Goal: Navigation & Orientation: Go to known website

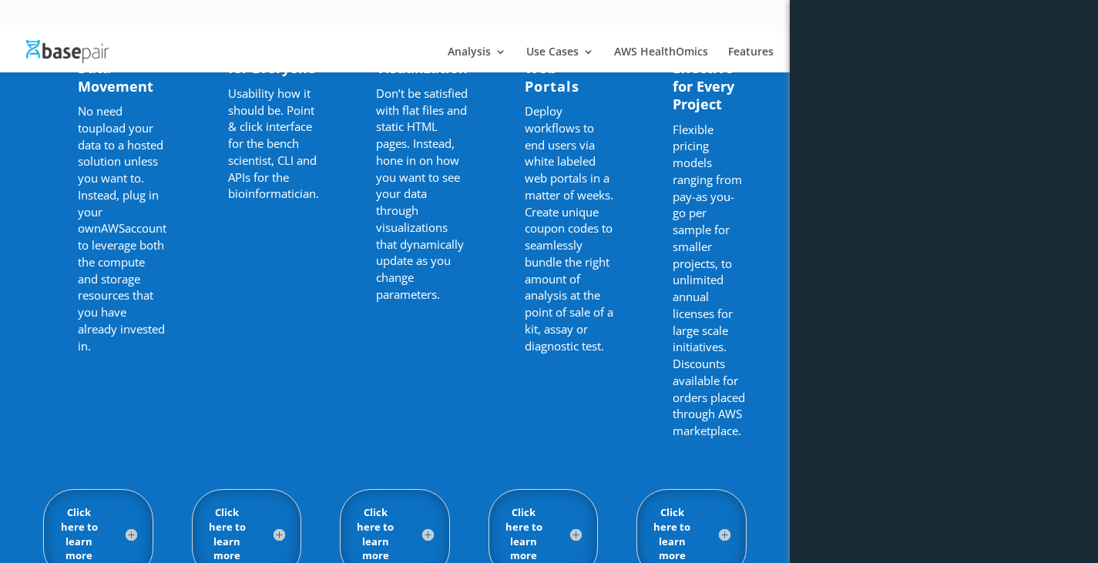
scroll to position [1227, 0]
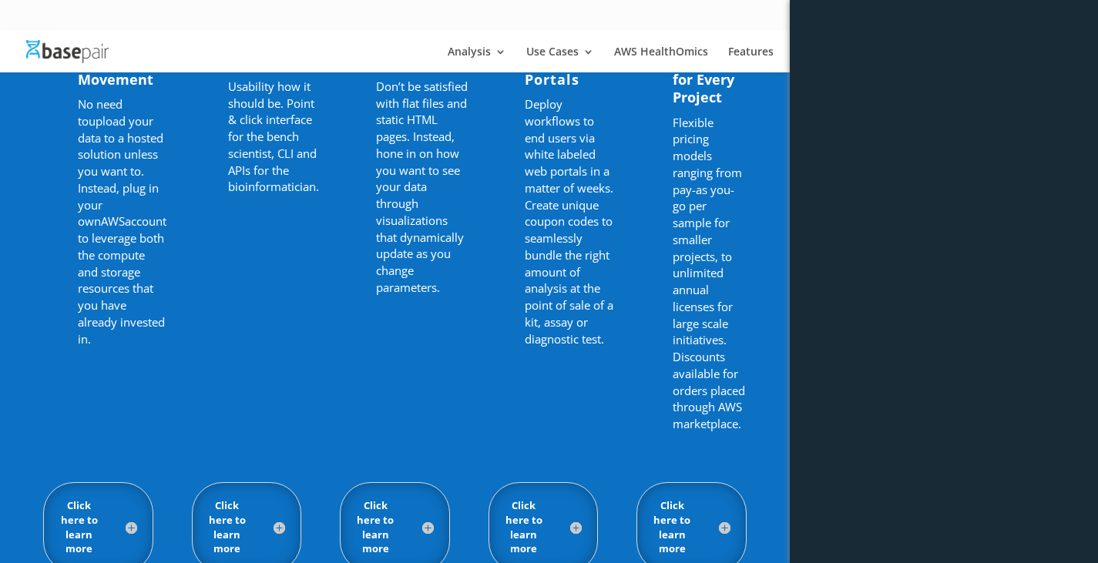
scroll to position [1227, 0]
